Goal: Book appointment/travel/reservation

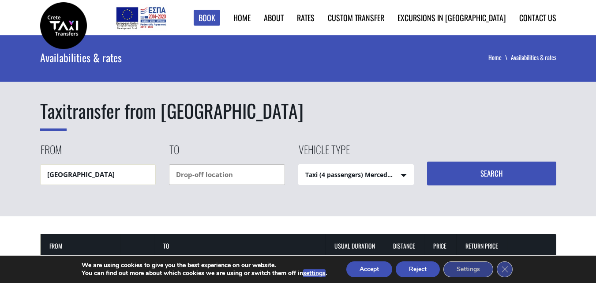
click at [224, 173] on input "text" at bounding box center [227, 174] width 116 height 21
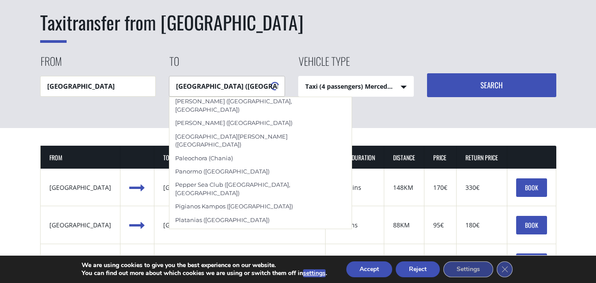
scroll to position [1150, 0]
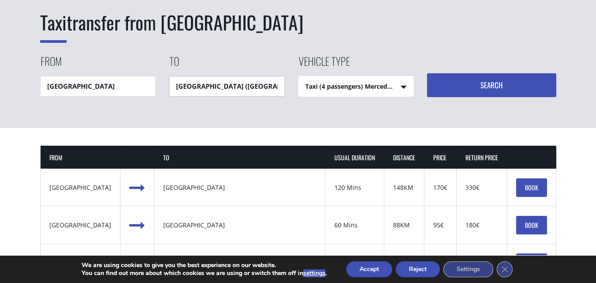
click at [209, 89] on input "Porto Del Colombo (Chania city)" at bounding box center [227, 86] width 116 height 21
click at [212, 83] on input "Porto Del Colombo (Chania city)" at bounding box center [227, 86] width 116 height 21
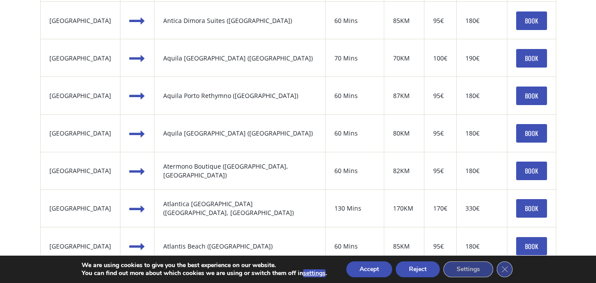
scroll to position [1015, 0]
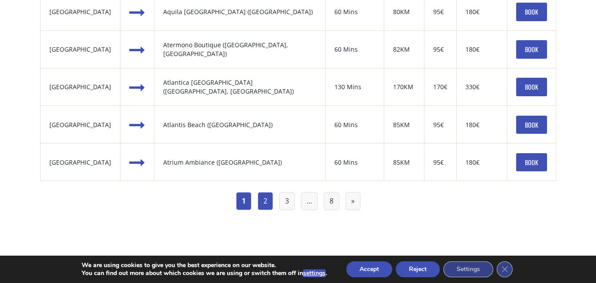
type input "analipsi"
click at [265, 199] on link "2" at bounding box center [265, 201] width 15 height 18
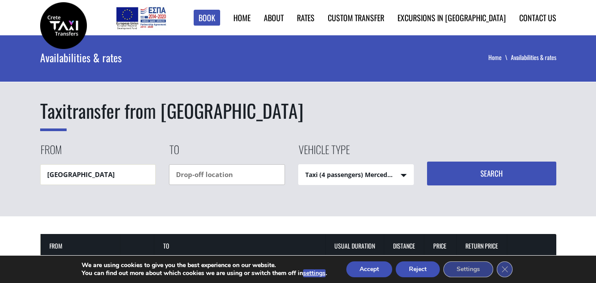
click at [232, 178] on input "text" at bounding box center [227, 174] width 116 height 21
type input "j"
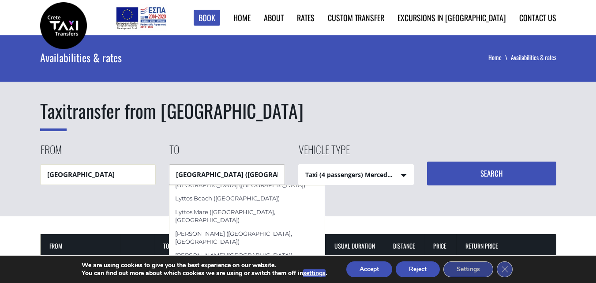
scroll to position [44, 0]
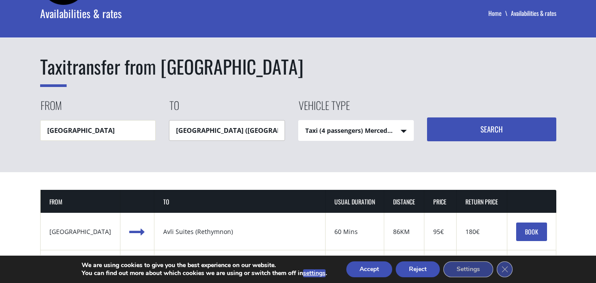
type input "[GEOGRAPHIC_DATA] ([GEOGRAPHIC_DATA])"
click at [476, 129] on button "Search" at bounding box center [491, 129] width 129 height 24
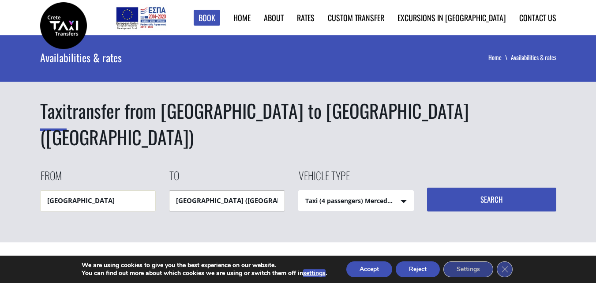
click at [245, 190] on input "[GEOGRAPHIC_DATA] ([GEOGRAPHIC_DATA])" at bounding box center [227, 200] width 116 height 21
click at [386, 191] on select "Taxi (4 passengers) Mercedes E Class Mini Van (7 passengers) Mercedes Vito Mini…" at bounding box center [356, 201] width 115 height 21
select select "542"
click at [299, 191] on select "Taxi (4 passengers) Mercedes E Class Mini Van (7 passengers) Mercedes Vito Mini…" at bounding box center [356, 201] width 115 height 21
click at [477, 188] on button "Search" at bounding box center [491, 200] width 129 height 24
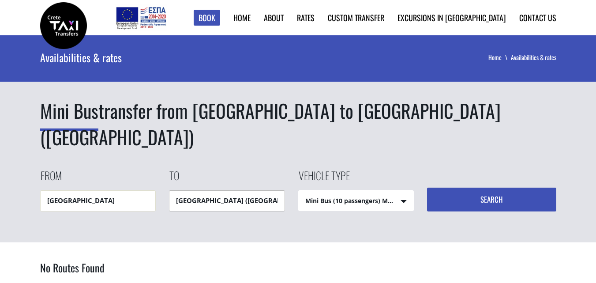
click at [217, 199] on input "[GEOGRAPHIC_DATA] ([GEOGRAPHIC_DATA])" at bounding box center [227, 200] width 116 height 21
